Goal: Task Accomplishment & Management: Use online tool/utility

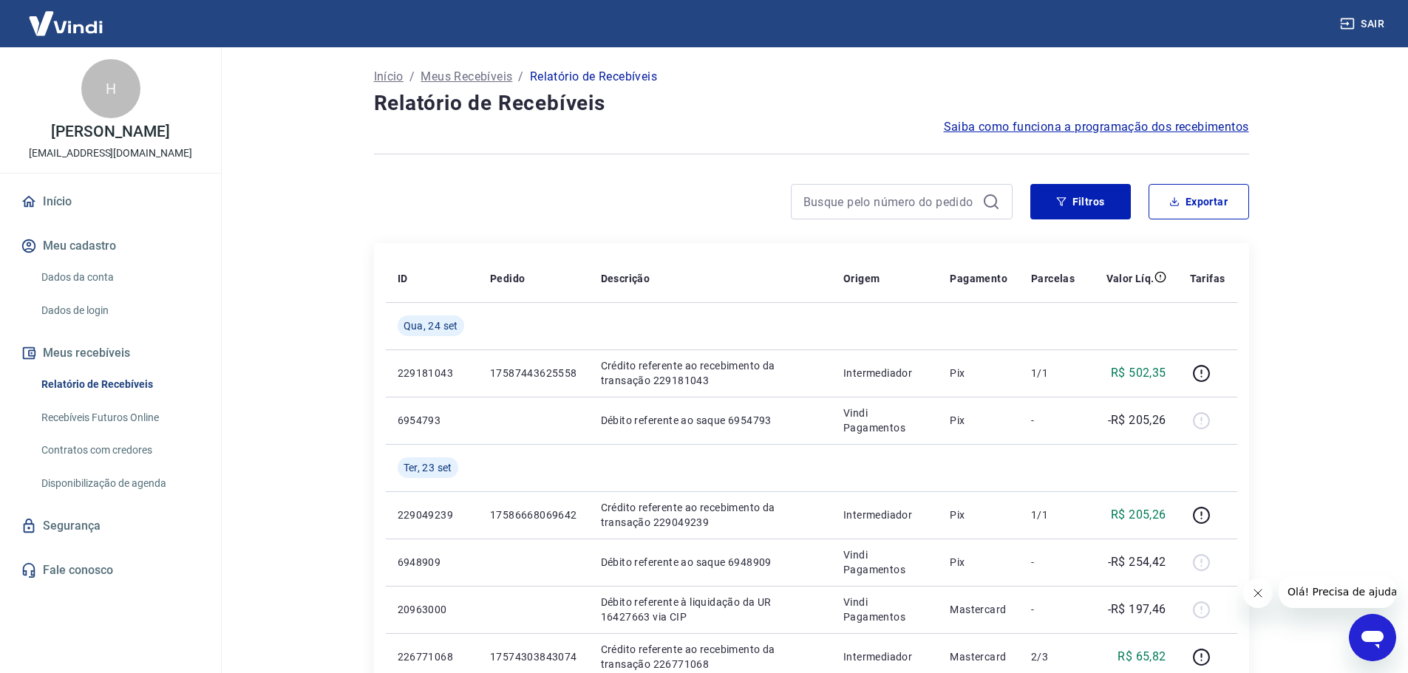
click at [107, 423] on link "Recebíveis Futuros Online" at bounding box center [119, 418] width 168 height 30
